Goal: Check status: Check status

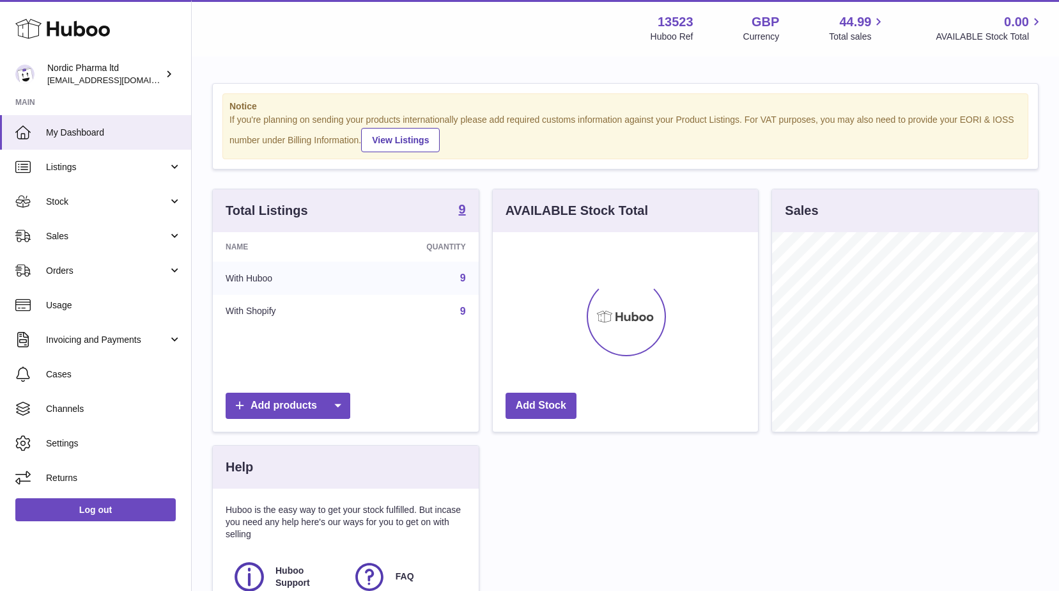
scroll to position [199, 265]
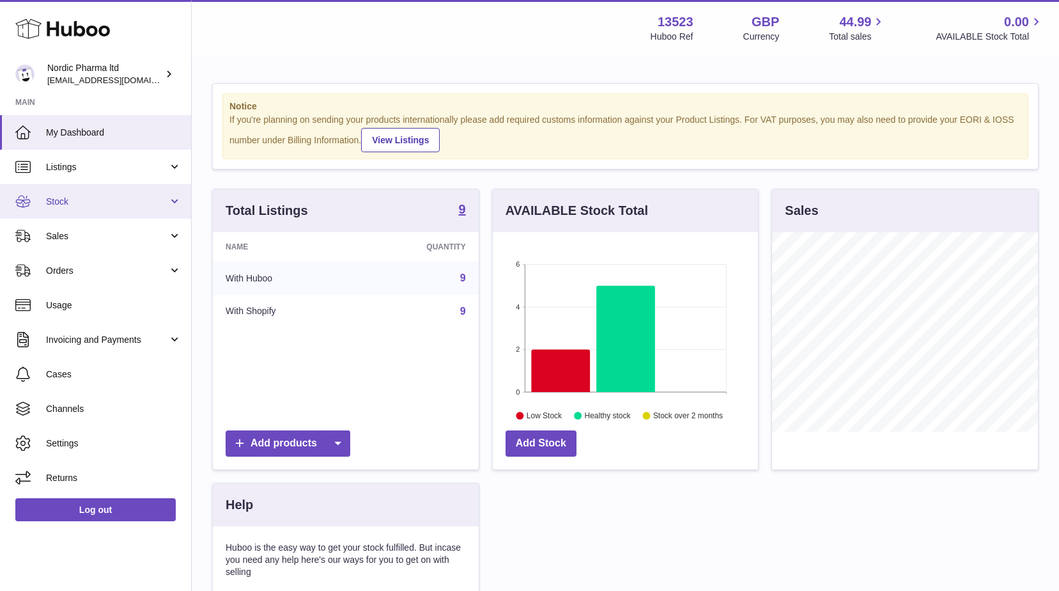
click at [62, 203] on span "Stock" at bounding box center [107, 202] width 122 height 12
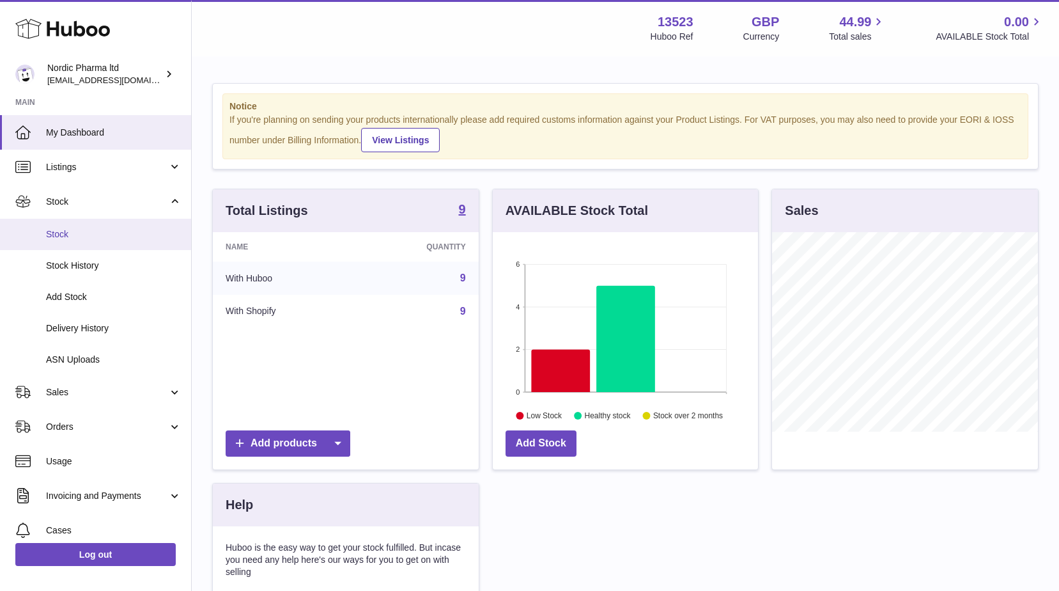
click at [52, 231] on span "Stock" at bounding box center [113, 234] width 135 height 12
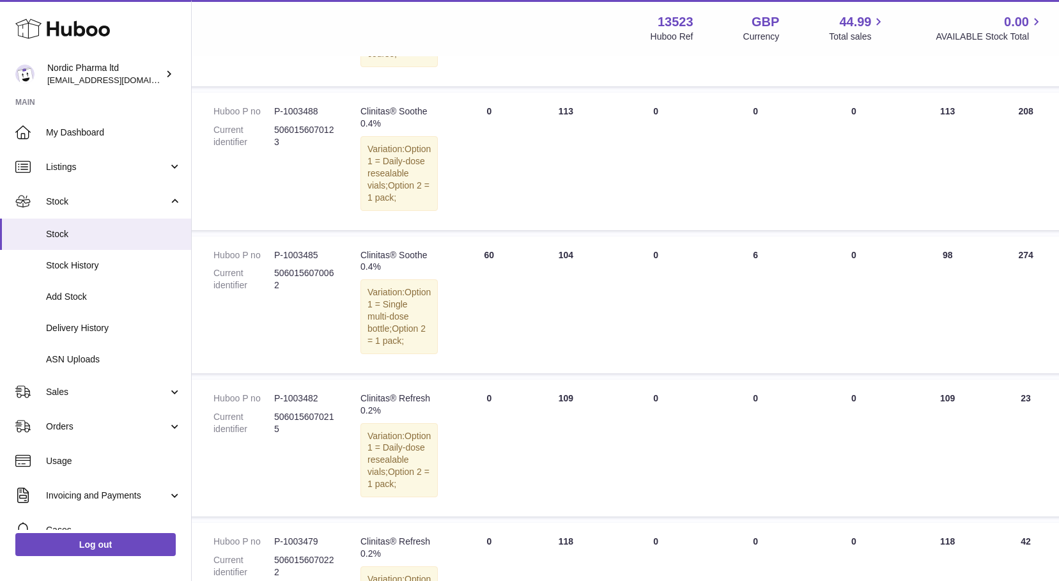
scroll to position [639, 101]
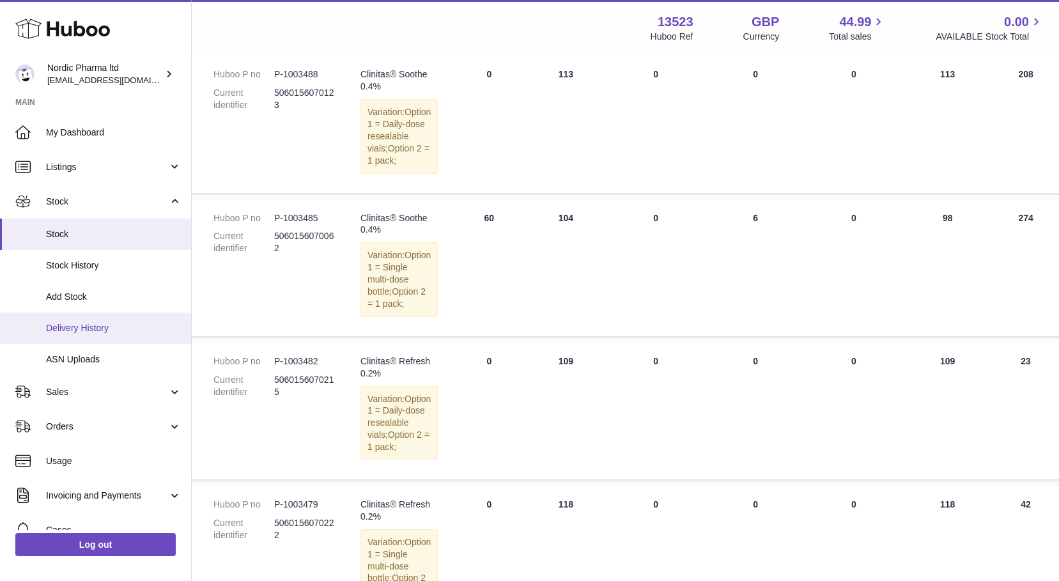
click at [76, 322] on span "Delivery History" at bounding box center [113, 328] width 135 height 12
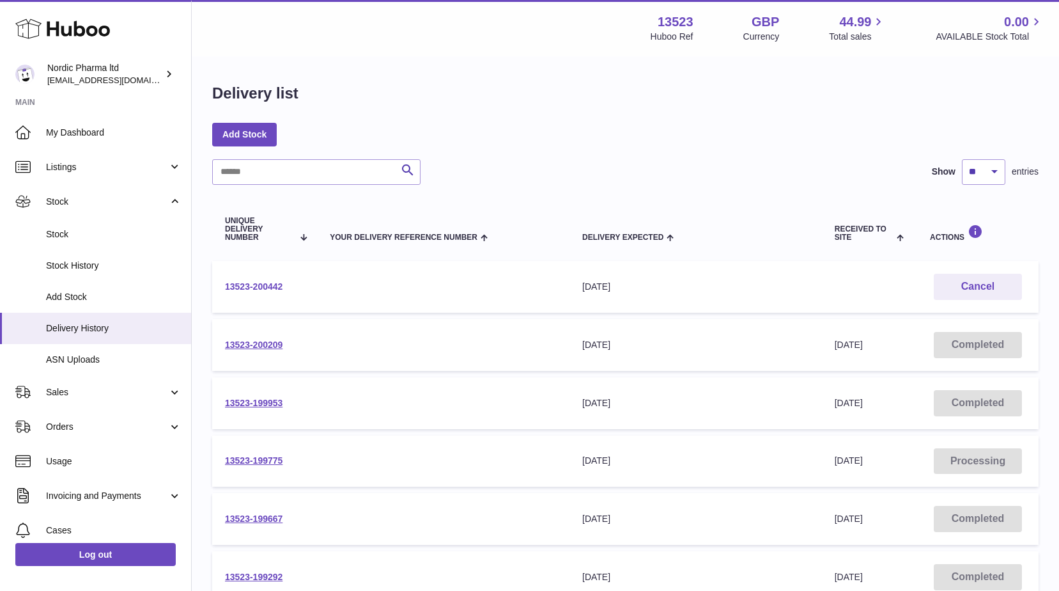
click at [255, 284] on link "13523-200442" at bounding box center [254, 286] width 58 height 10
click at [90, 192] on link "Stock" at bounding box center [95, 201] width 191 height 35
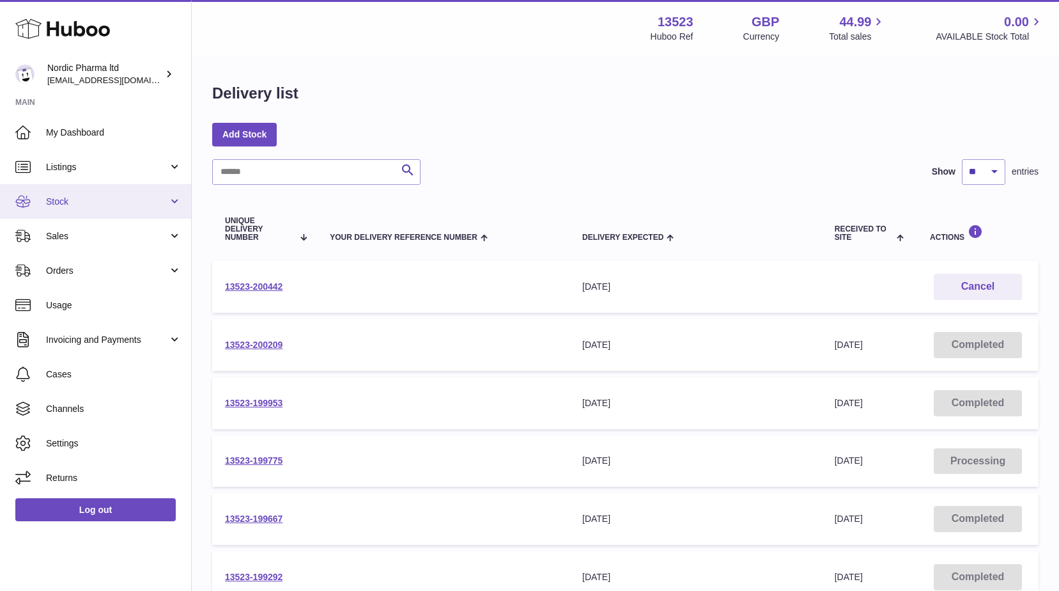
click at [77, 196] on span "Stock" at bounding box center [107, 202] width 122 height 12
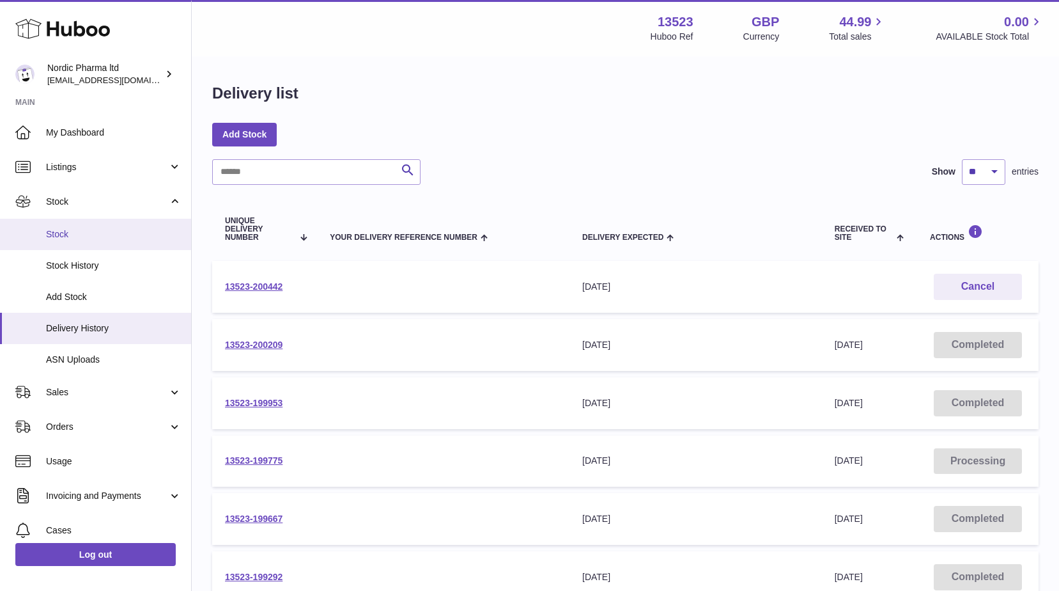
click at [63, 228] on span "Stock" at bounding box center [113, 234] width 135 height 12
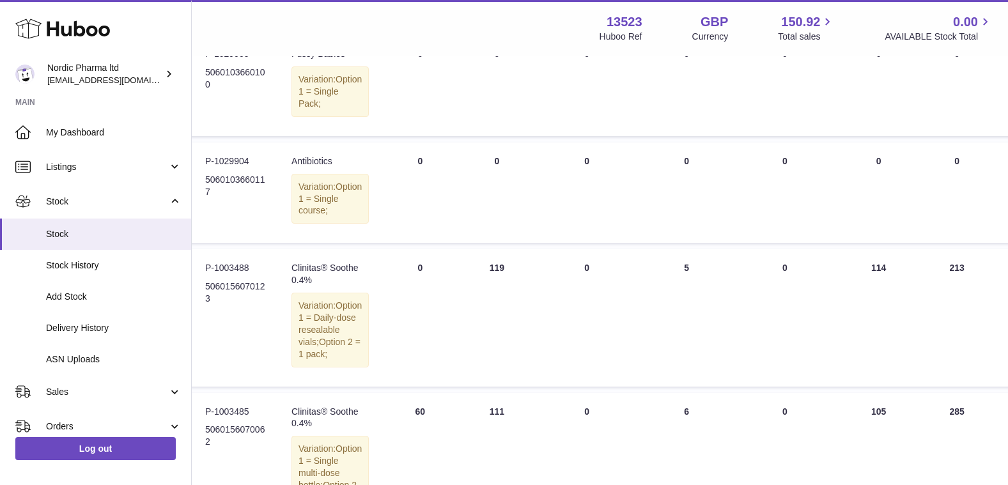
scroll to position [383, 170]
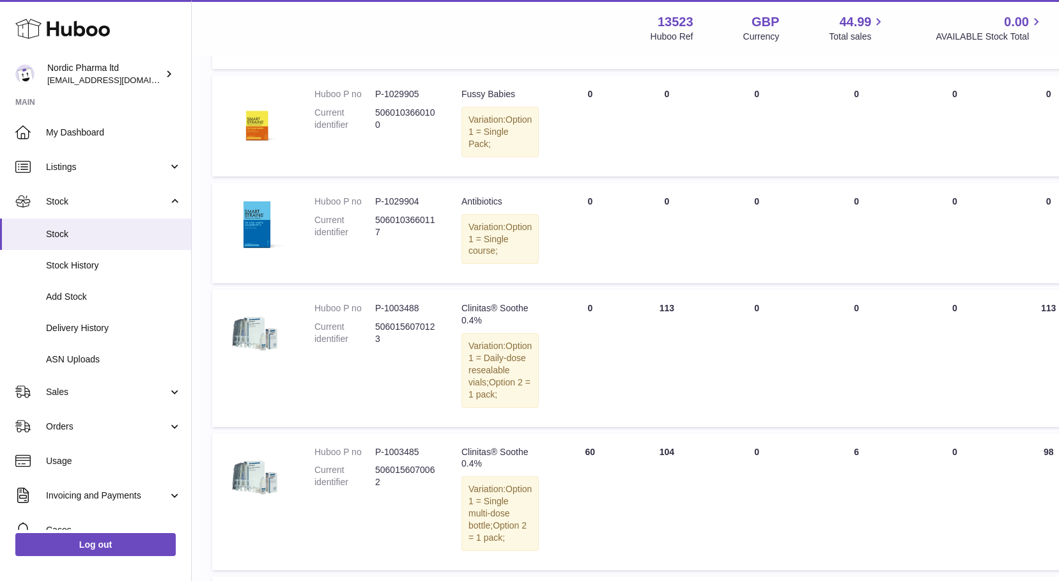
scroll to position [447, 0]
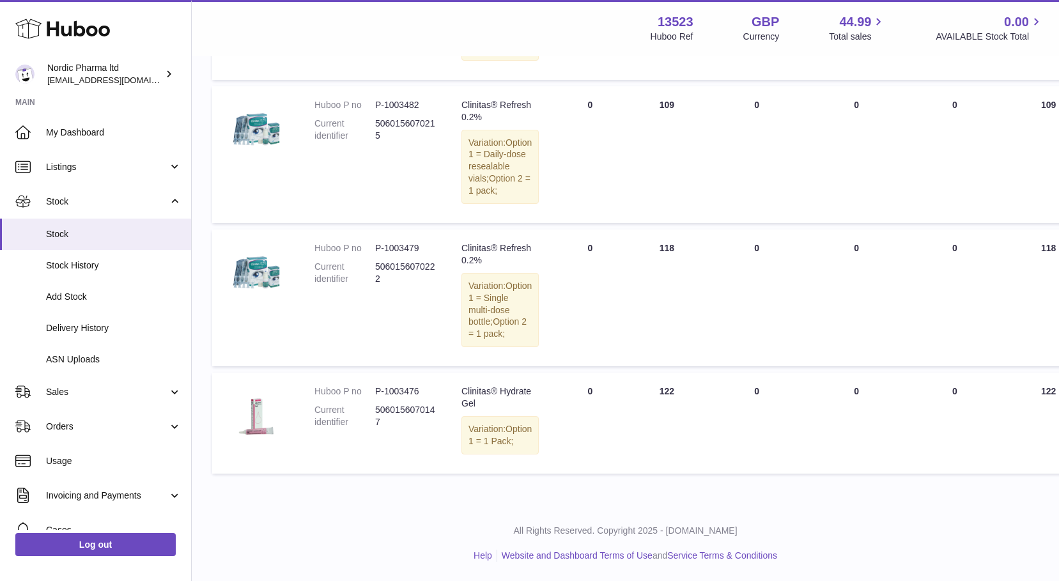
scroll to position [959, 0]
click at [119, 552] on link "Log out" at bounding box center [95, 544] width 160 height 23
